Goal: Task Accomplishment & Management: Use online tool/utility

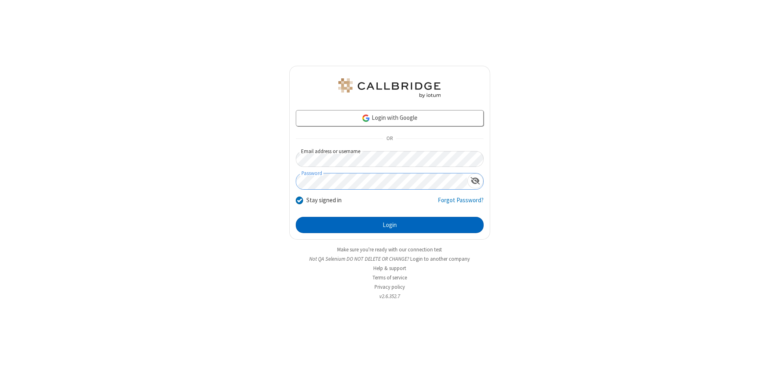
click at [389, 225] on button "Login" at bounding box center [390, 225] width 188 height 16
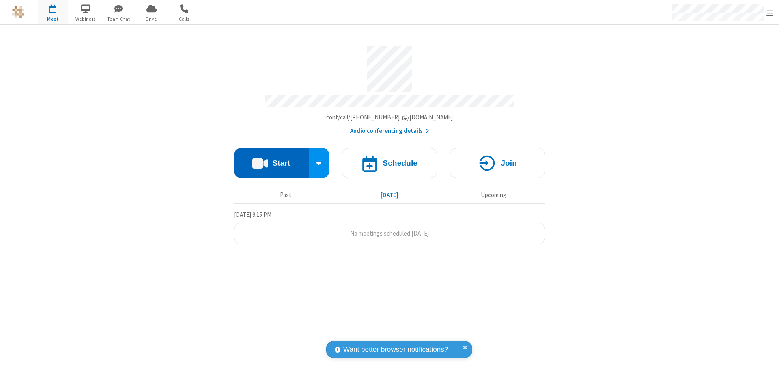
click at [271, 159] on button "Start" at bounding box center [271, 163] width 75 height 30
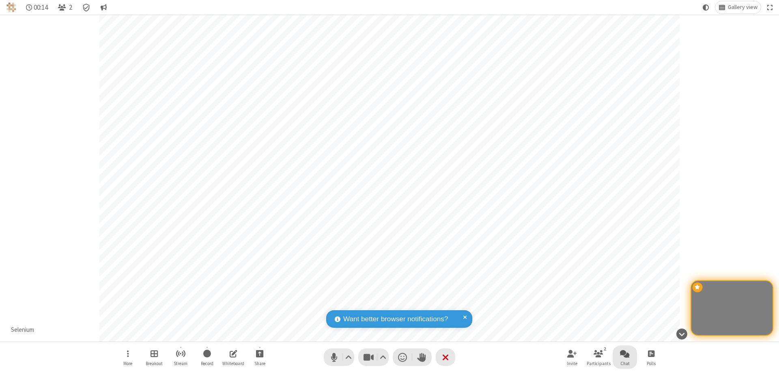
click at [625, 353] on span "Open chat" at bounding box center [625, 353] width 10 height 10
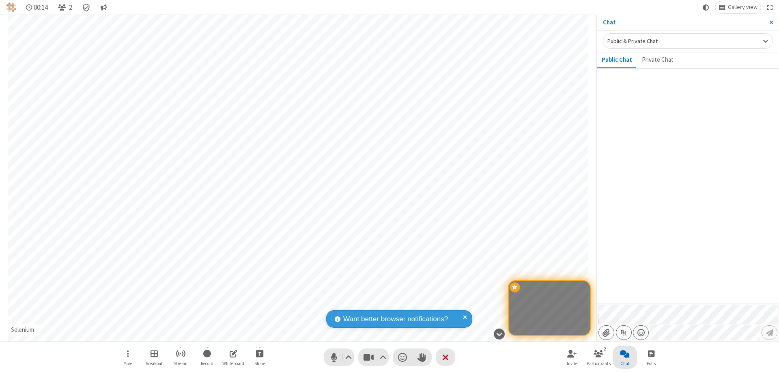
type input "C:\fakepath\doc_test.docx"
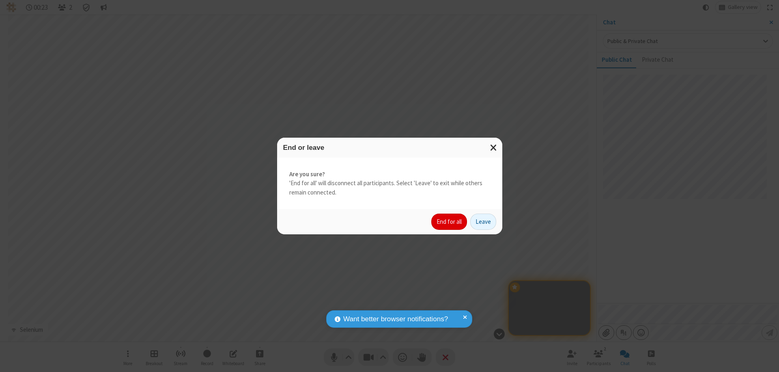
click at [450, 222] on button "End for all" at bounding box center [449, 221] width 36 height 16
